Goal: Navigation & Orientation: Find specific page/section

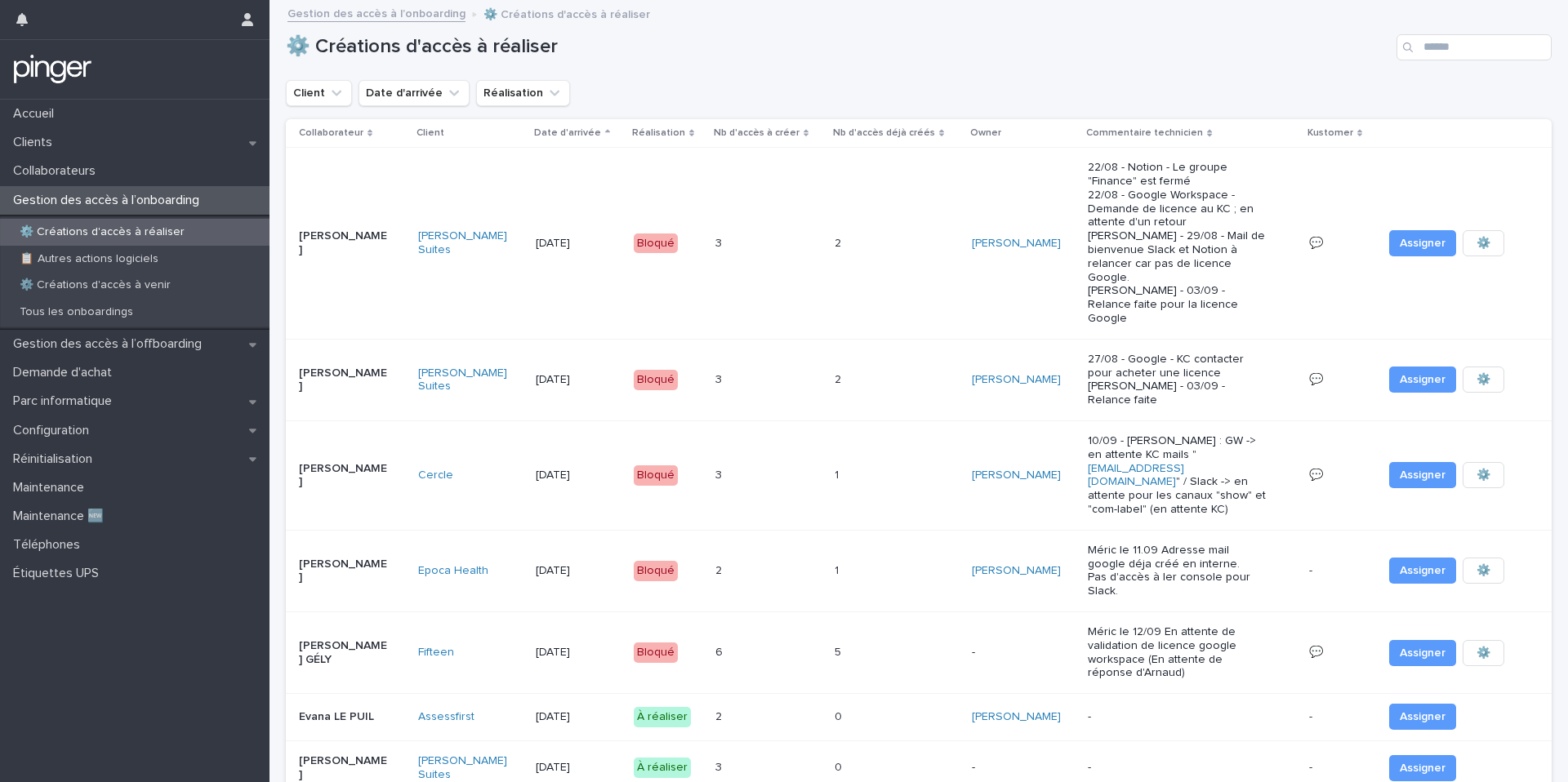
scroll to position [206, 0]
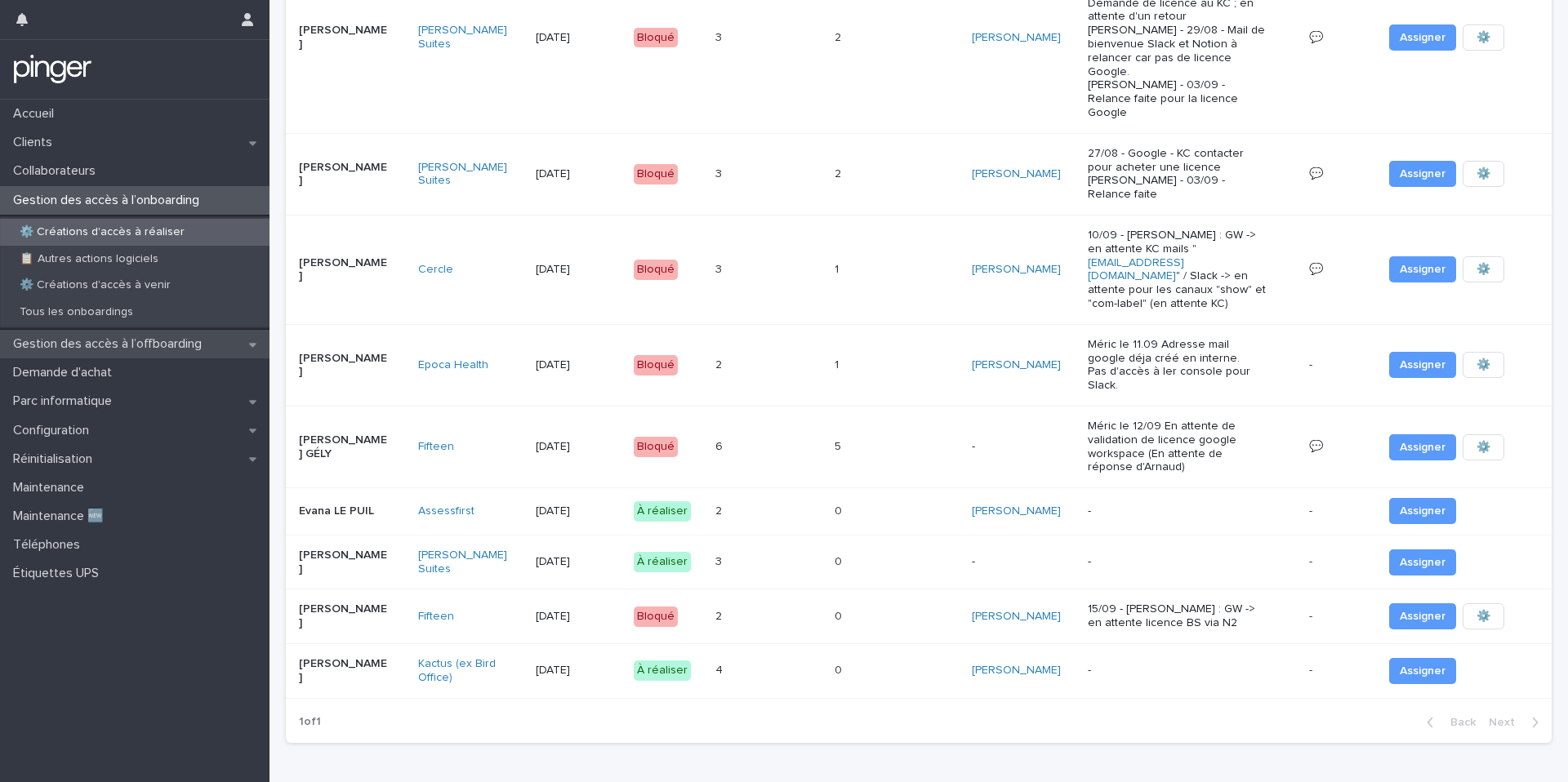
click at [145, 338] on p "Gestion des accès à l’offboarding" at bounding box center [111, 343] width 209 height 16
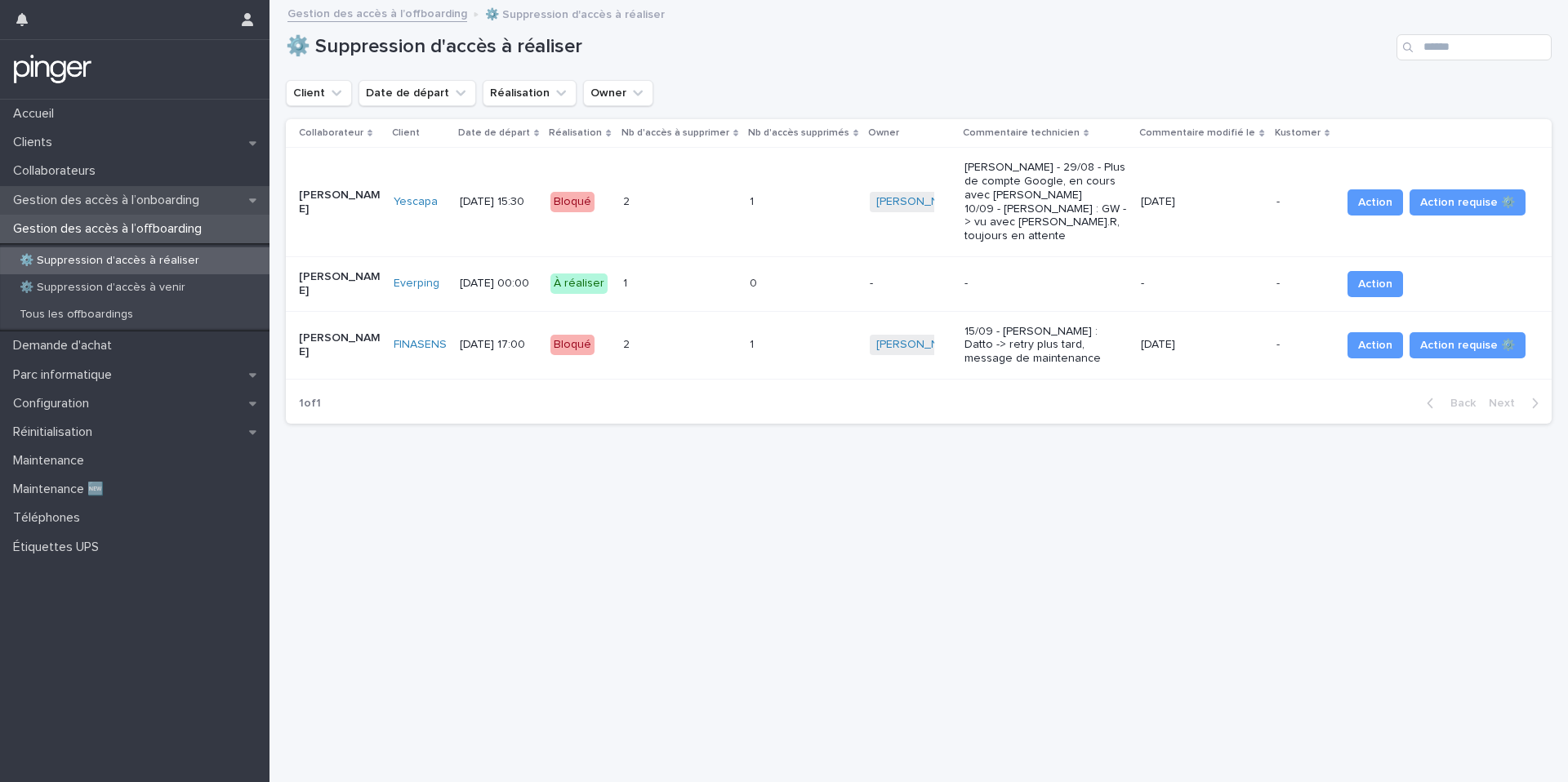
click at [117, 191] on div "Gestion des accès à l’onboarding" at bounding box center [134, 200] width 269 height 28
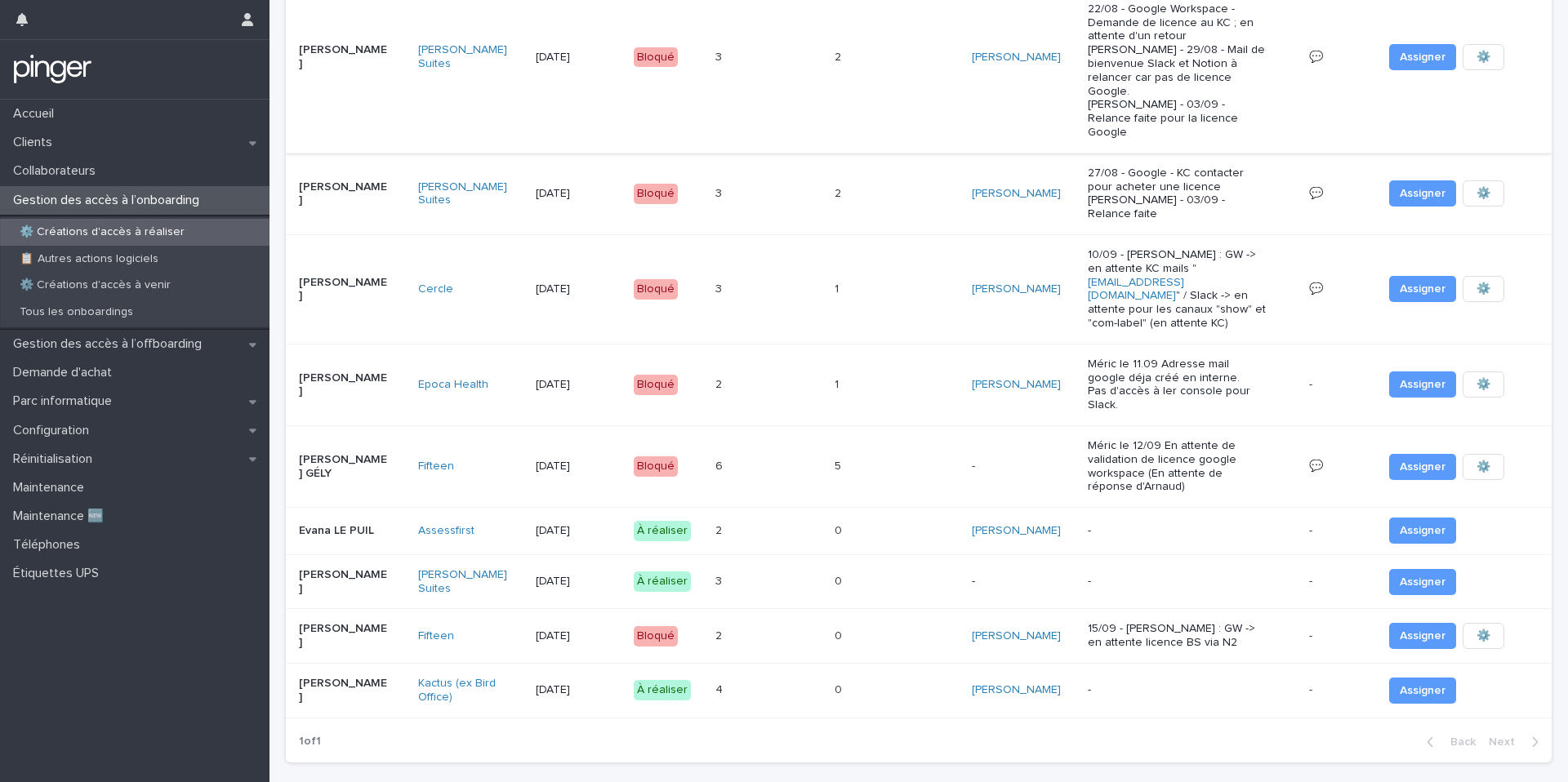
scroll to position [206, 0]
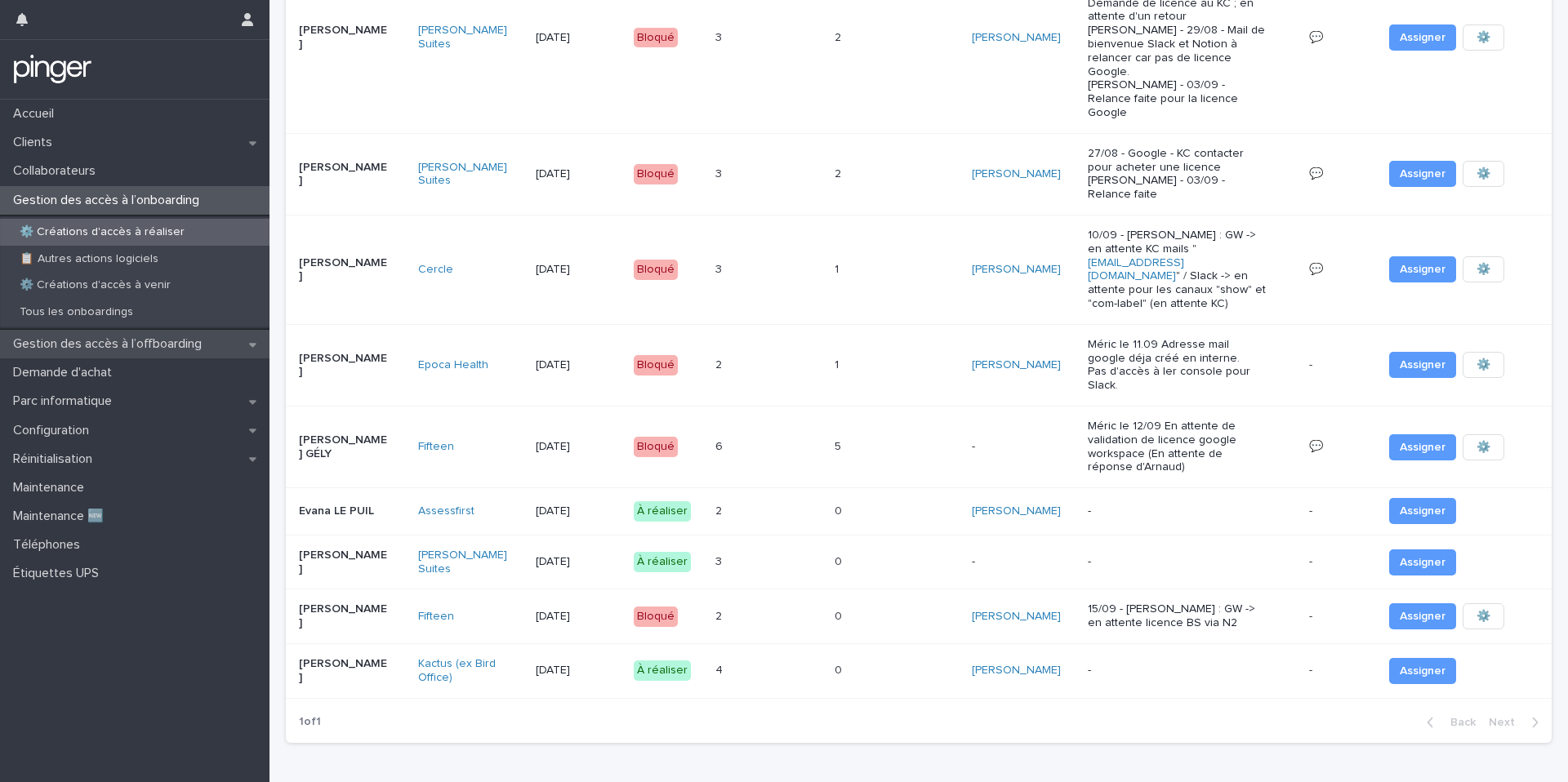
click at [127, 345] on p "Gestion des accès à l’offboarding" at bounding box center [111, 343] width 209 height 16
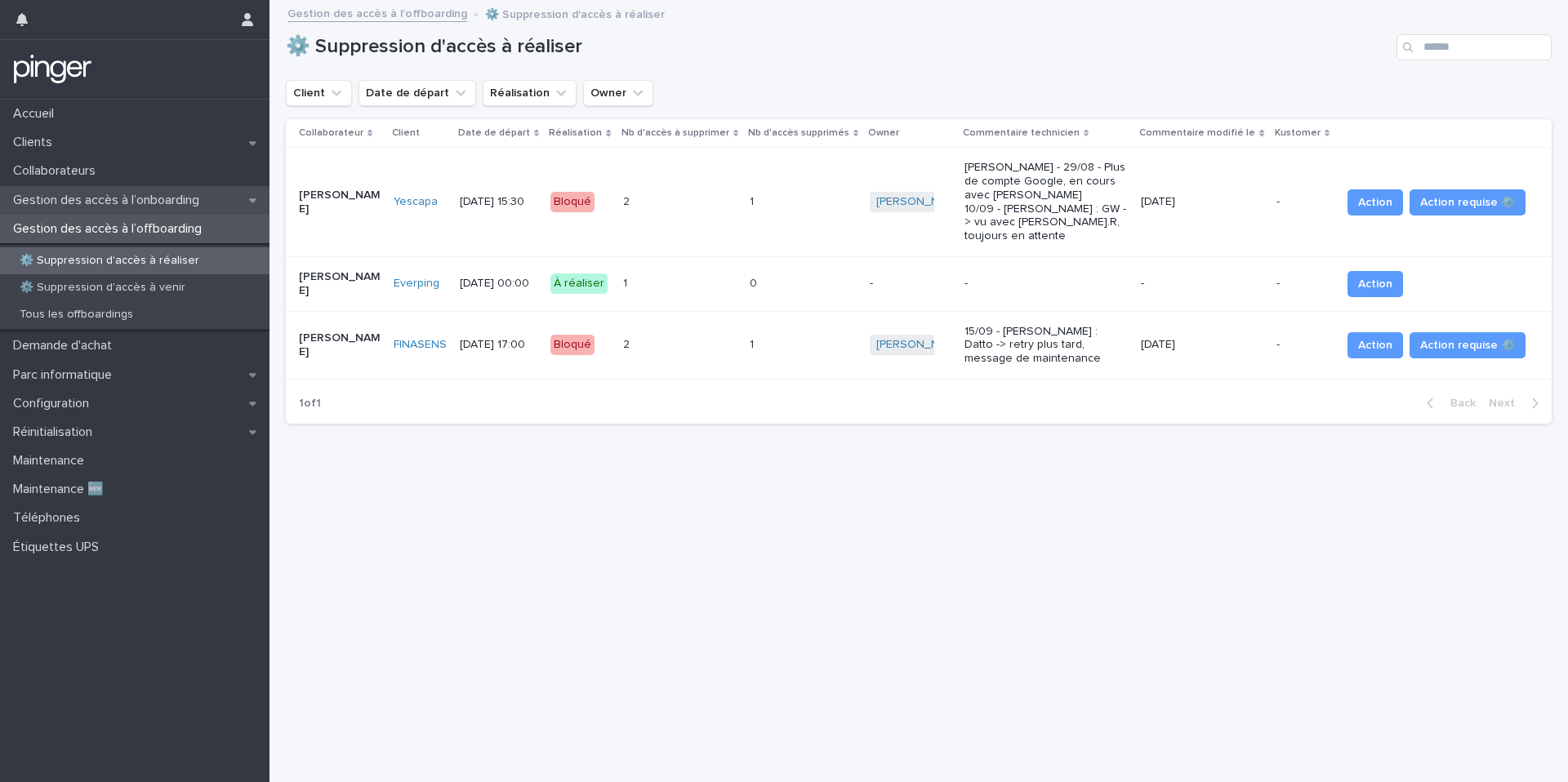
click at [226, 209] on div "Gestion des accès à l’onboarding" at bounding box center [134, 200] width 269 height 28
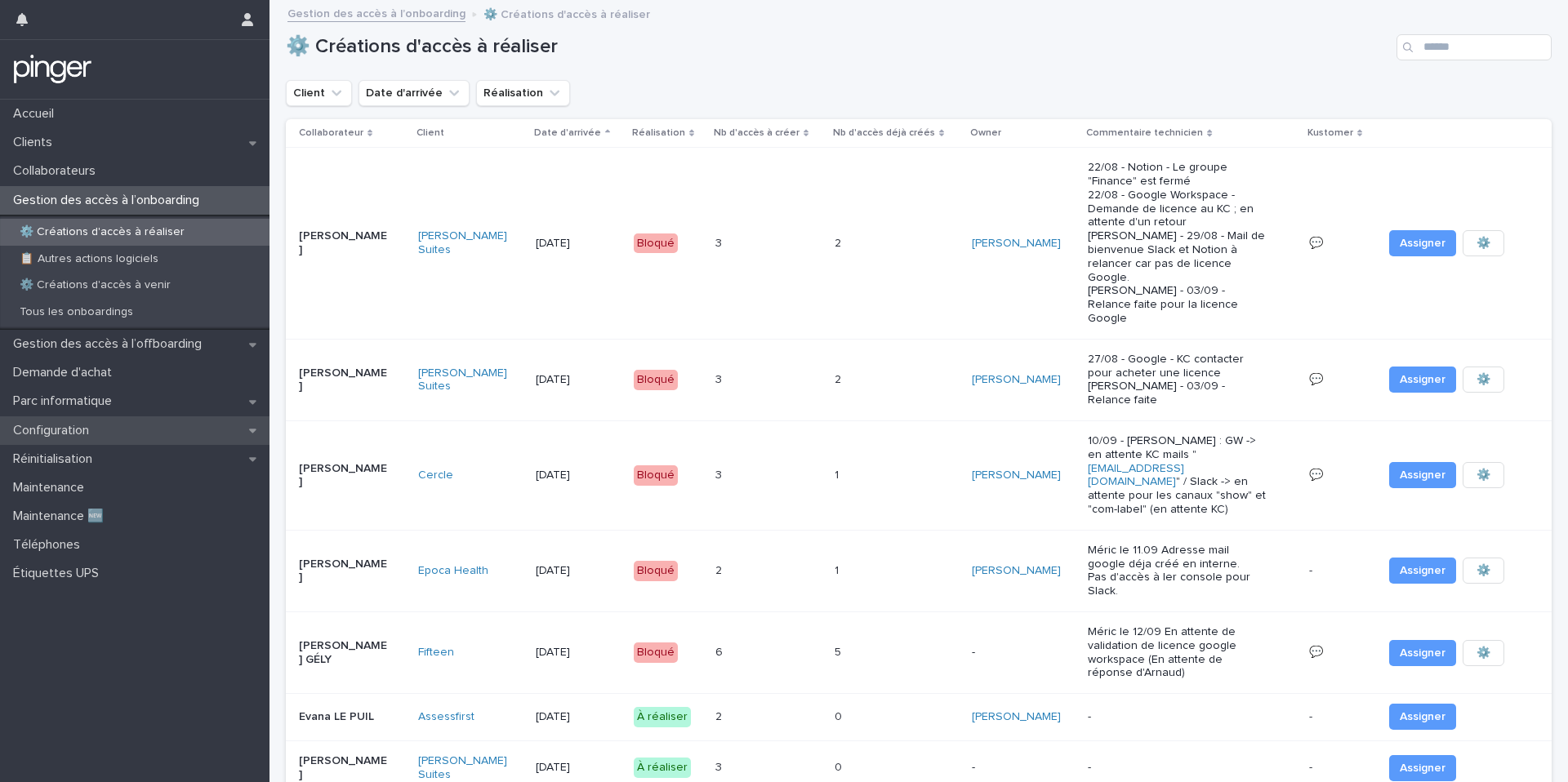
click at [195, 432] on div "Configuration" at bounding box center [134, 430] width 269 height 28
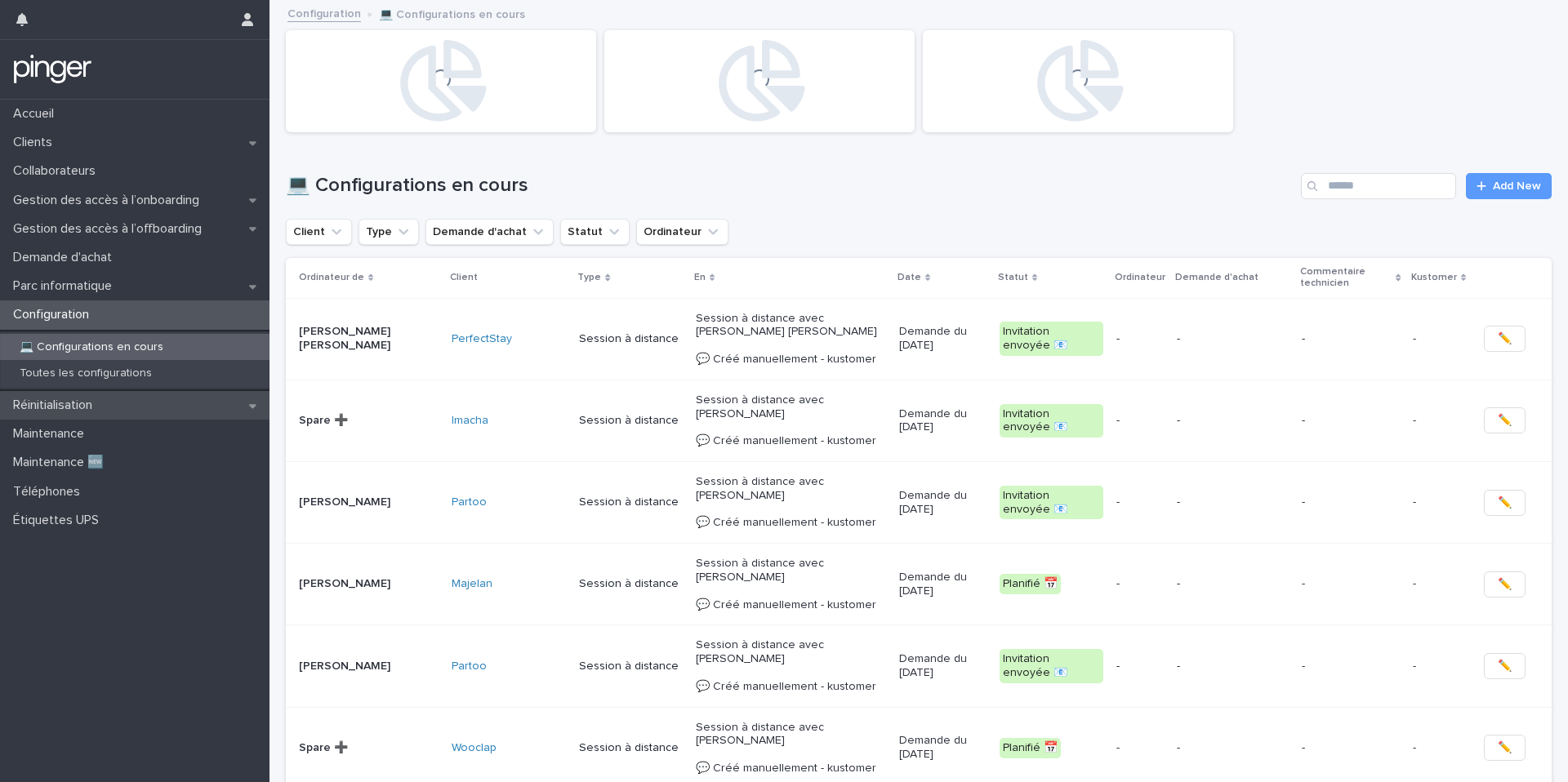
click at [199, 412] on div "Réinitialisation" at bounding box center [134, 405] width 269 height 28
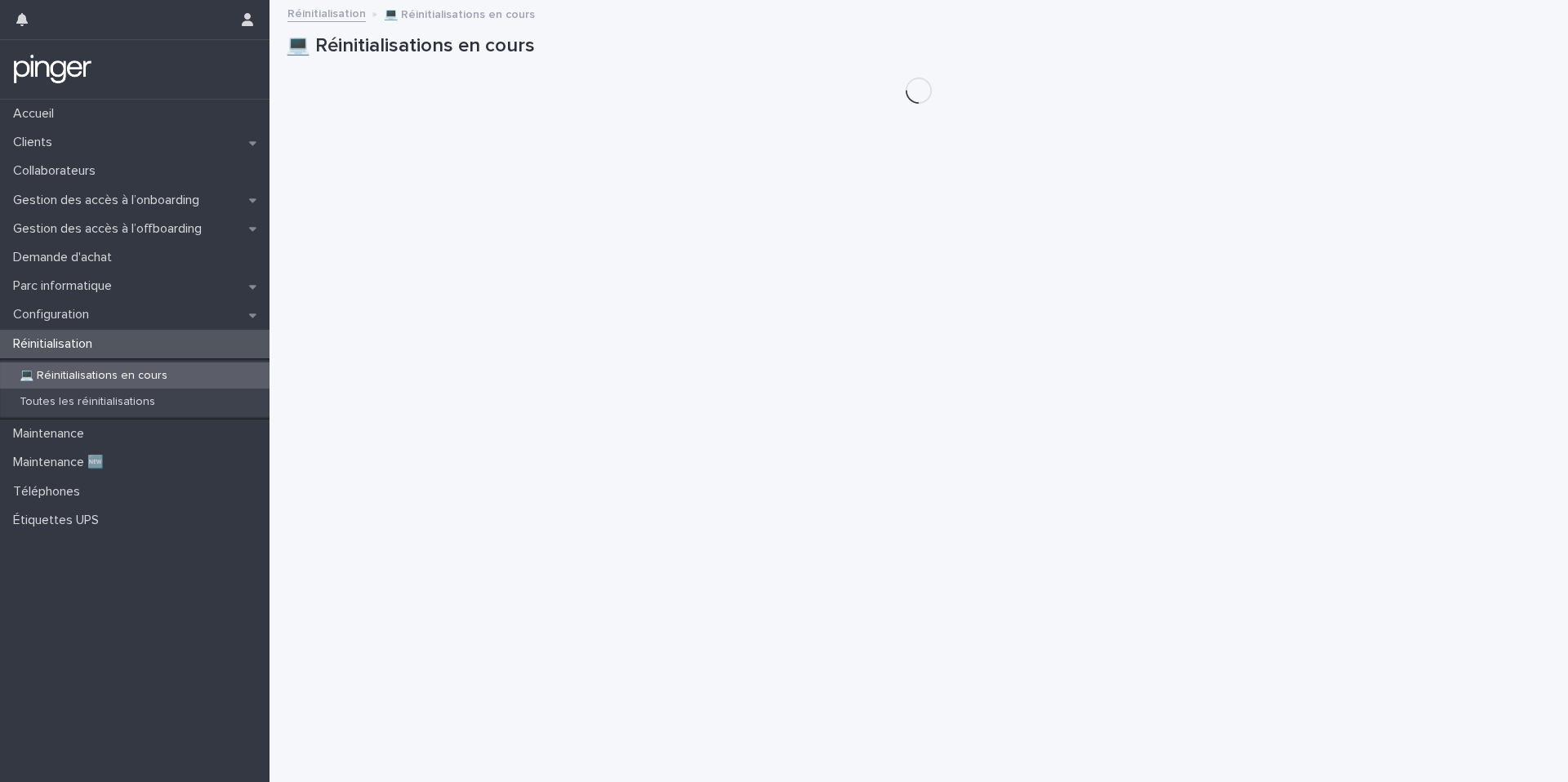
click at [199, 412] on div "Toutes les réinitialisations" at bounding box center [134, 402] width 269 height 27
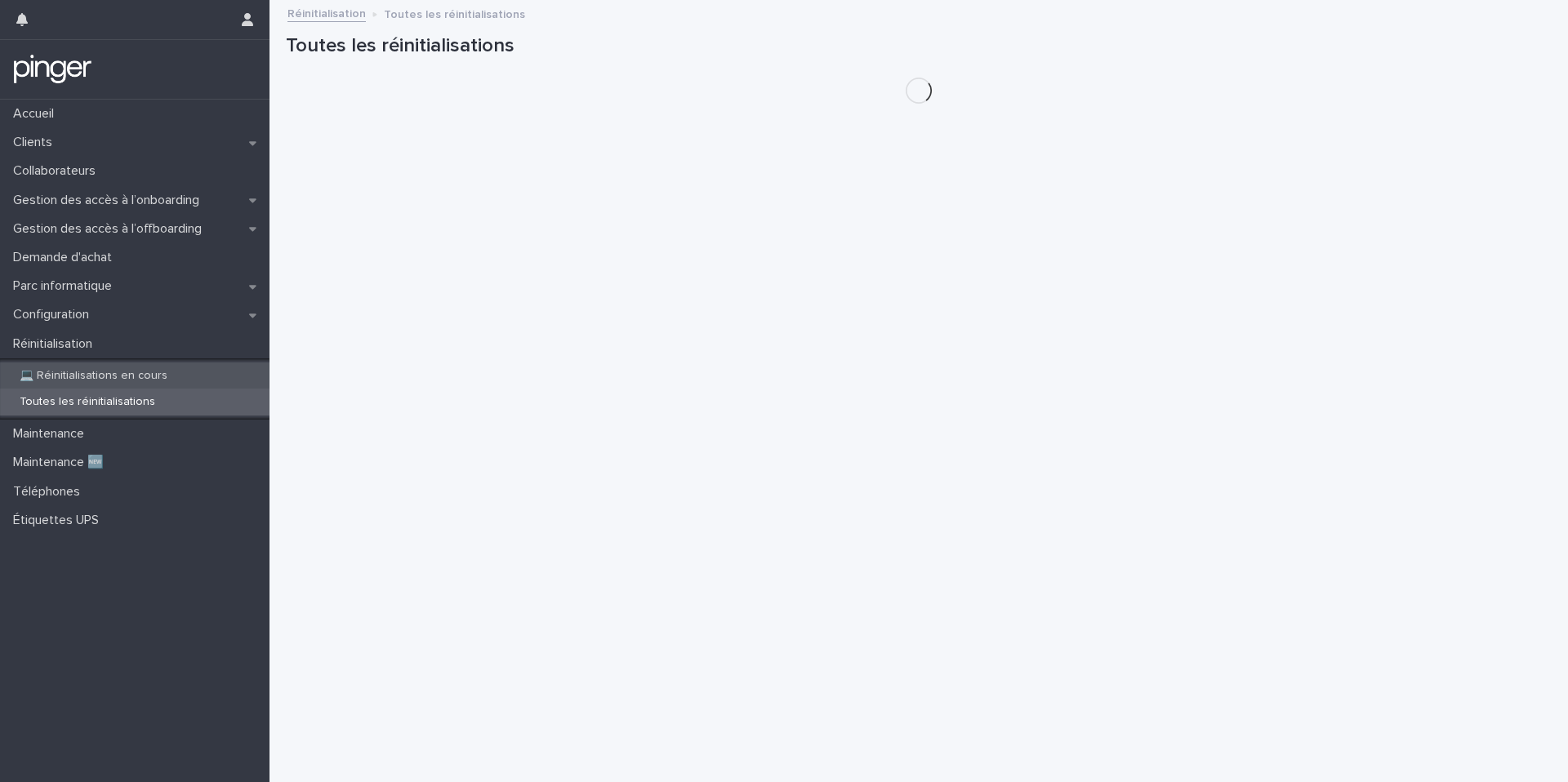
click at [204, 376] on div "💻 Réinitialisations en cours" at bounding box center [134, 376] width 269 height 27
